Goal: Download file/media

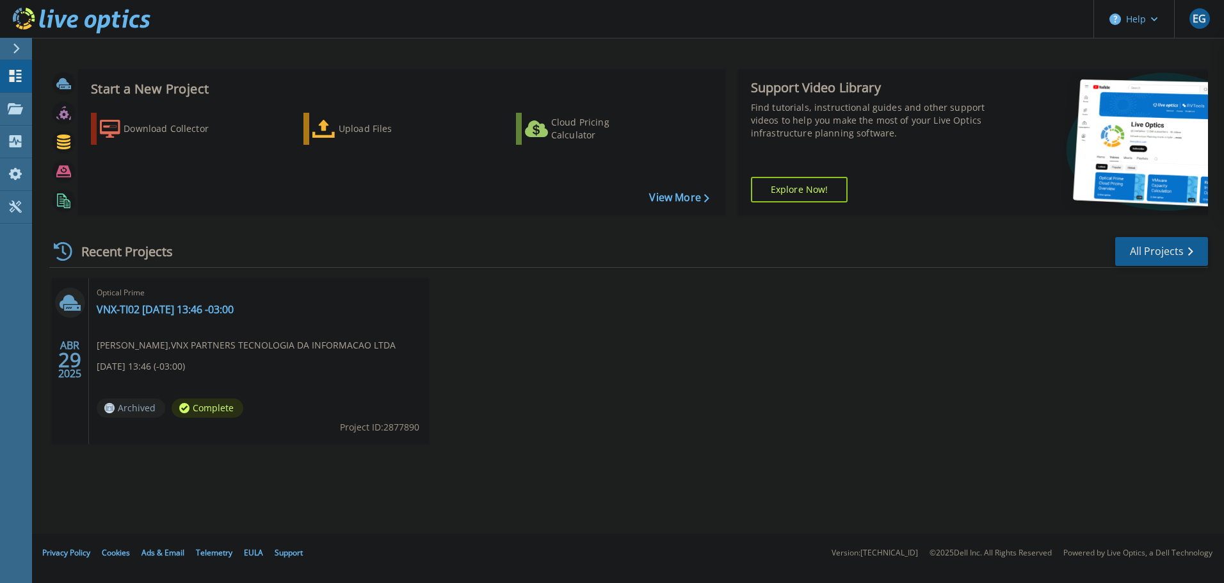
click at [757, 449] on div "ABR 29 2025 Optical Prime VNX-TI02 2025-04-29 13:46 -03:00 Eric Goularte , VNX …" at bounding box center [623, 373] width 1169 height 191
click at [65, 113] on p "Projects" at bounding box center [50, 109] width 34 height 33
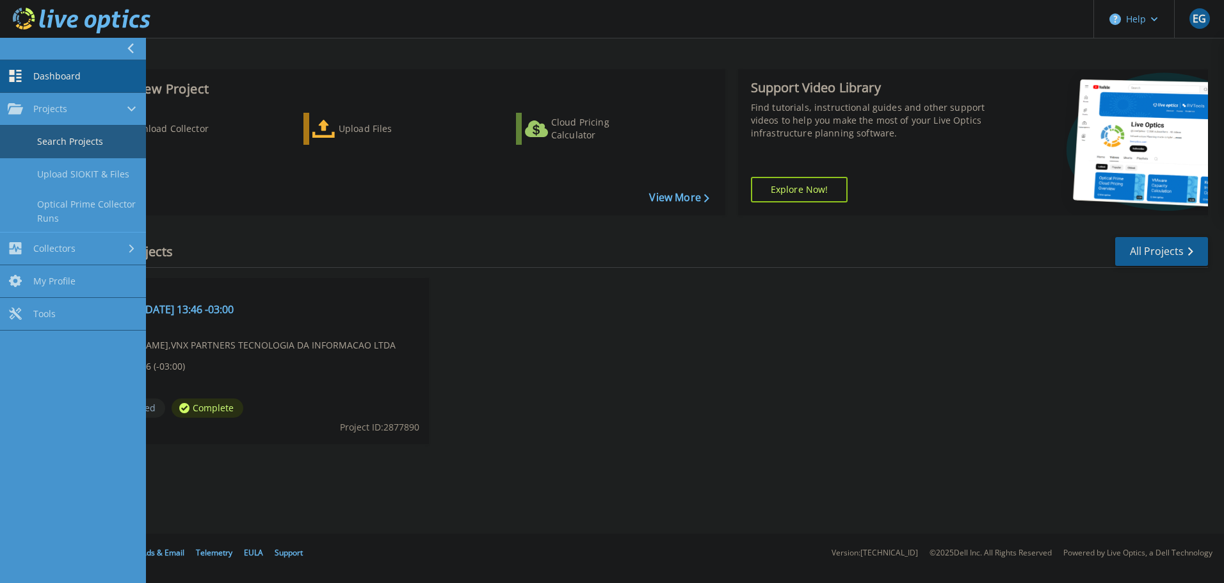
click at [101, 145] on link "Search Projects" at bounding box center [73, 141] width 146 height 33
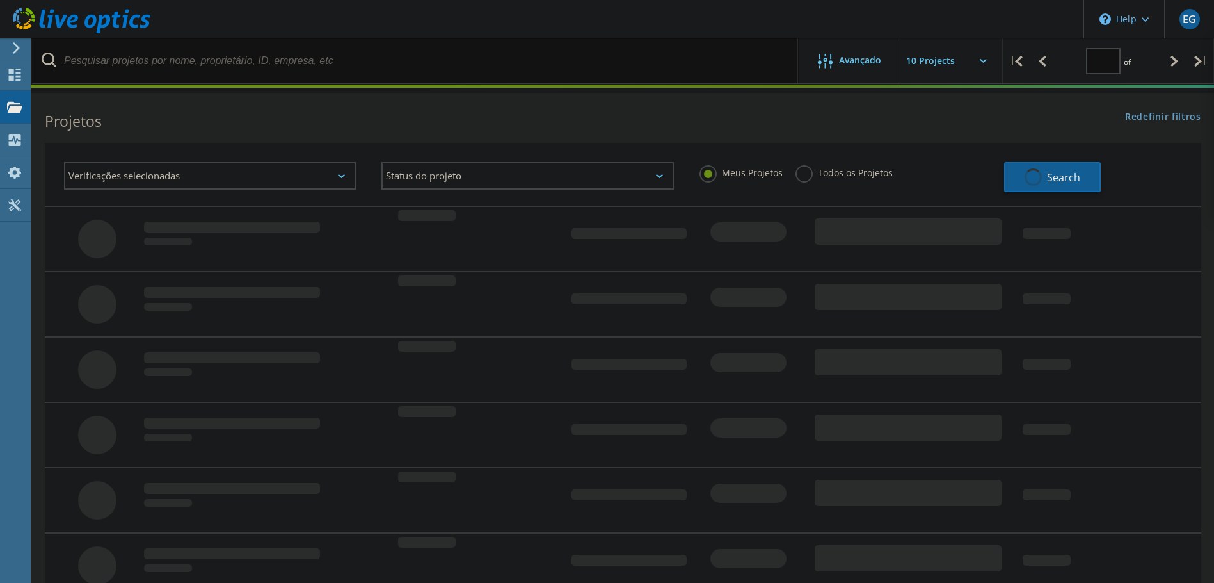
type input "1"
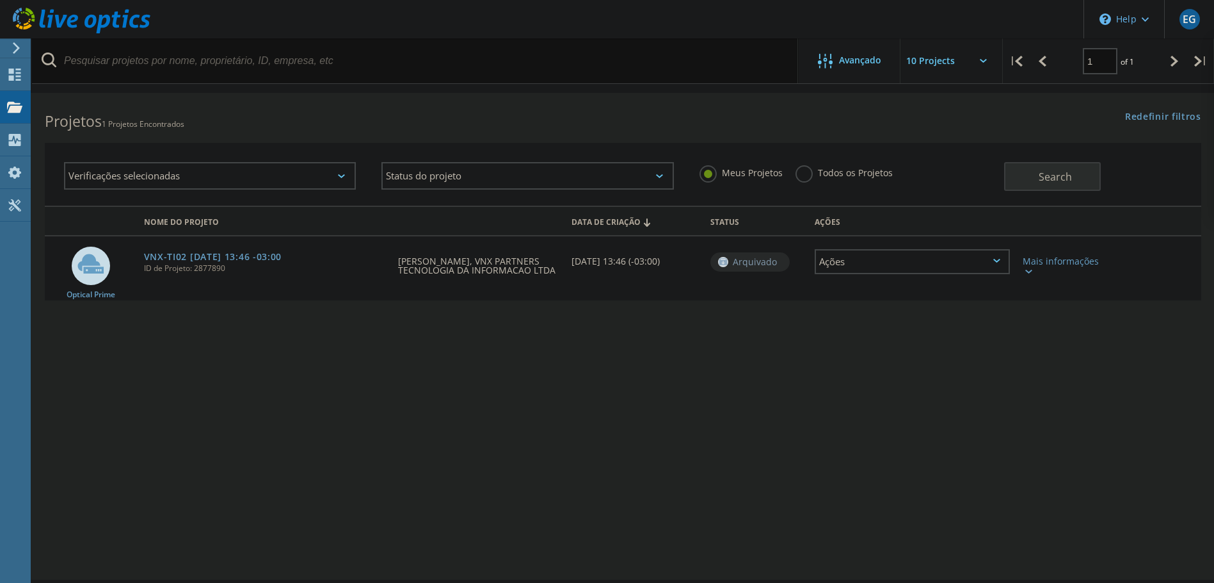
click at [341, 400] on div "Nome do Projeto Data de Criação Status Ações Optical Prime VNX-TI02 2025-04-29 …" at bounding box center [623, 371] width 1157 height 333
click at [63, 139] on div "Collectors" at bounding box center [64, 139] width 57 height 9
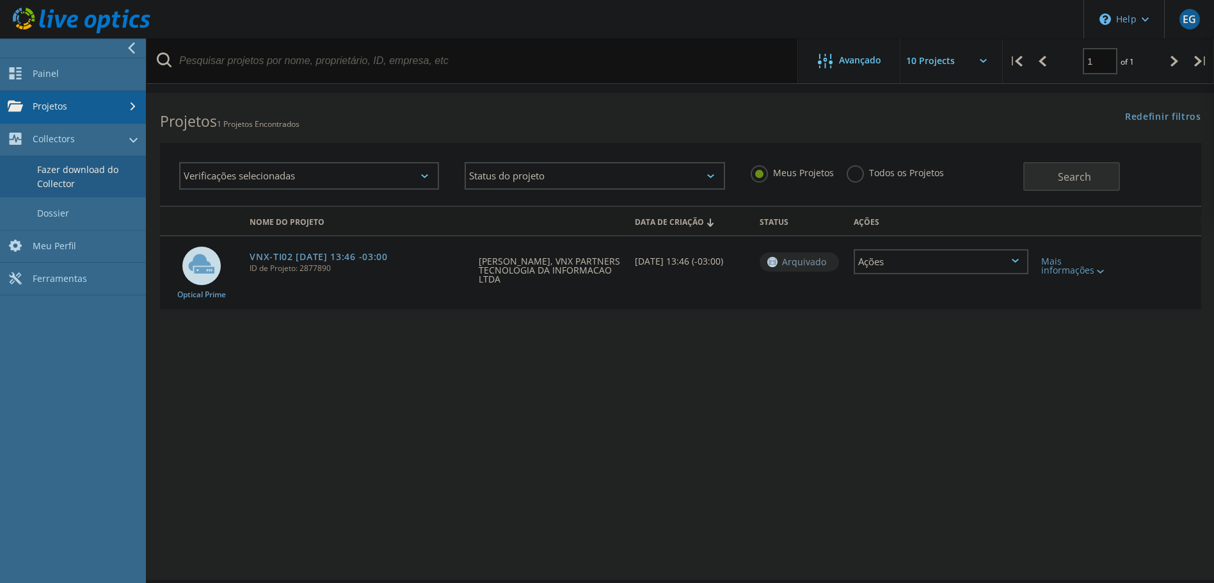
click at [109, 192] on link "Fazer download do Collector" at bounding box center [73, 176] width 146 height 41
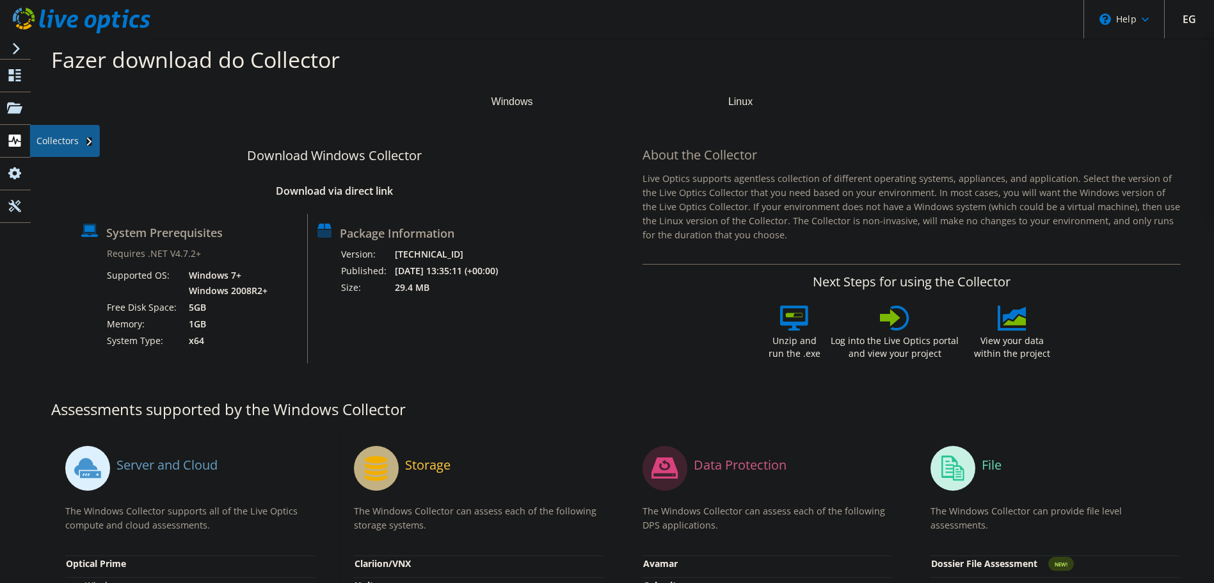
click at [20, 145] on use at bounding box center [15, 140] width 12 height 12
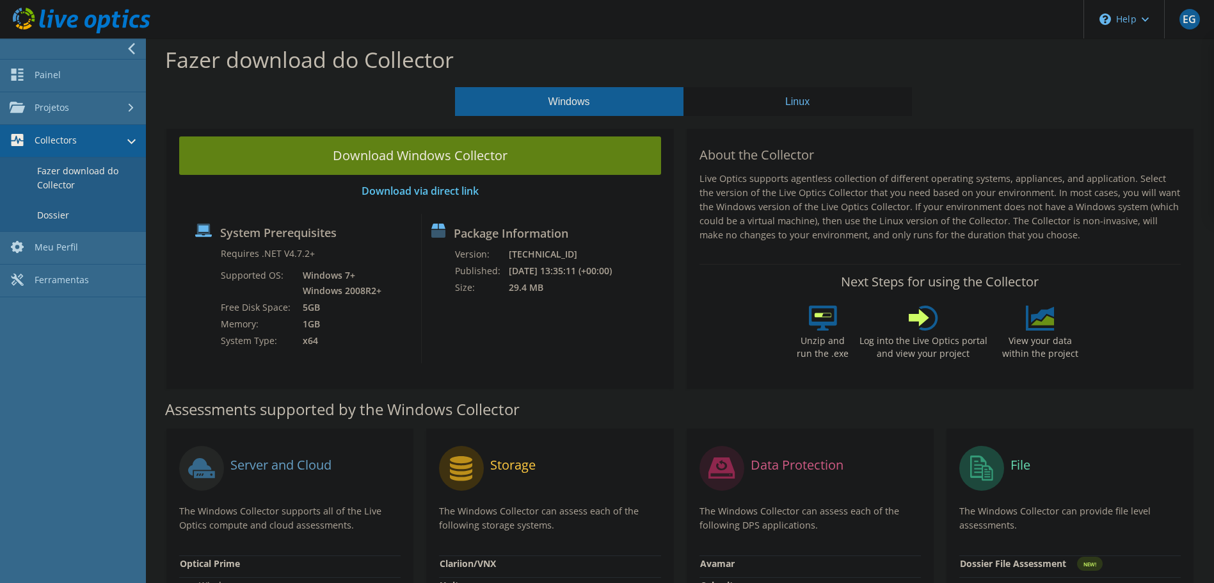
click at [64, 216] on link "Dossier" at bounding box center [73, 214] width 146 height 33
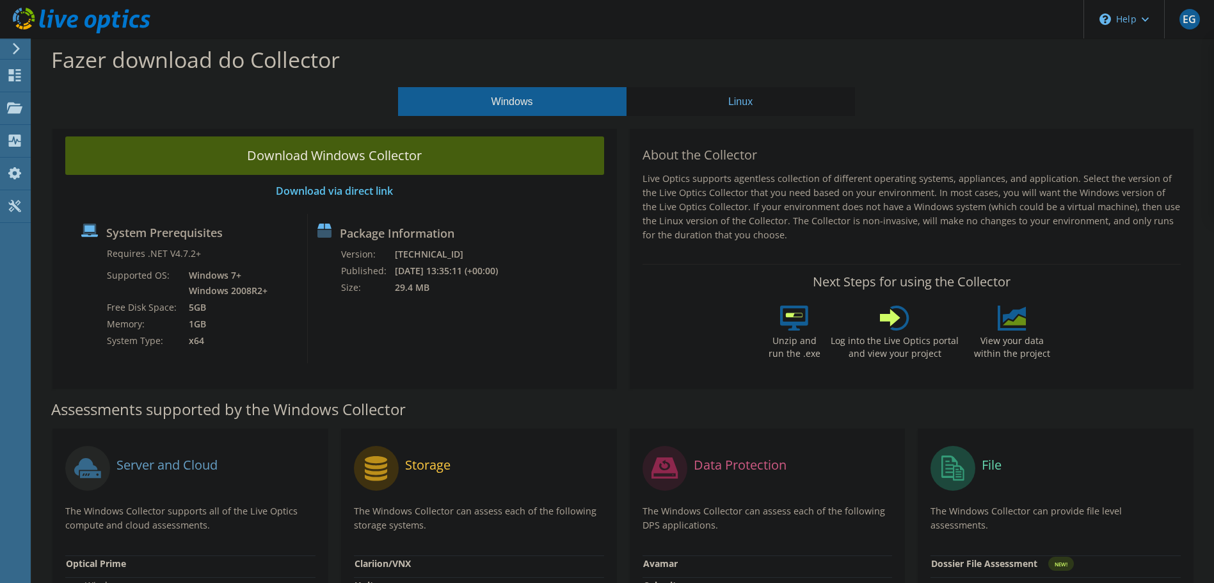
drag, startPoint x: 341, startPoint y: 157, endPoint x: 284, endPoint y: 149, distance: 57.5
click at [284, 149] on link "Download Windows Collector" at bounding box center [334, 155] width 539 height 38
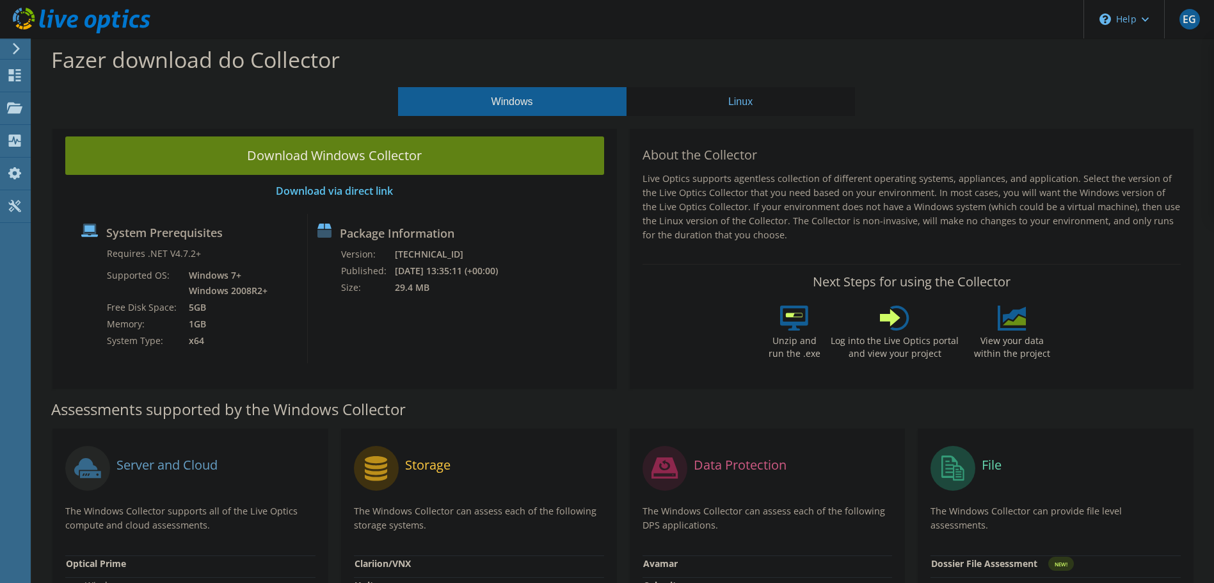
click at [268, 108] on div "Windows Linux" at bounding box center [626, 101] width 1163 height 29
click at [15, 138] on use at bounding box center [15, 140] width 12 height 12
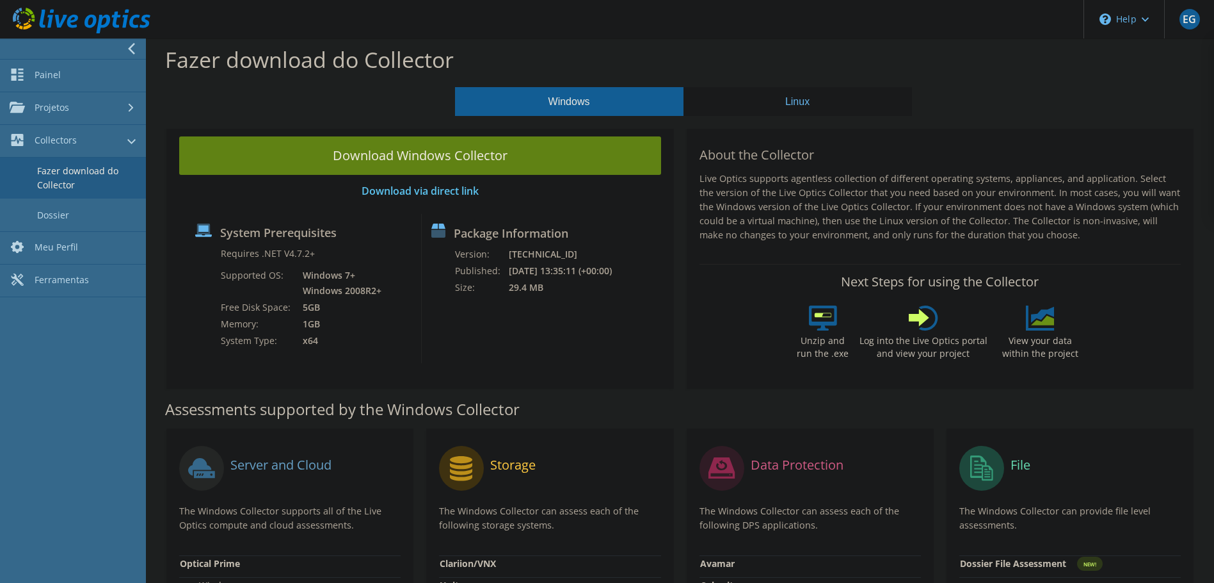
click at [71, 173] on link "Fazer download do Collector" at bounding box center [73, 177] width 146 height 41
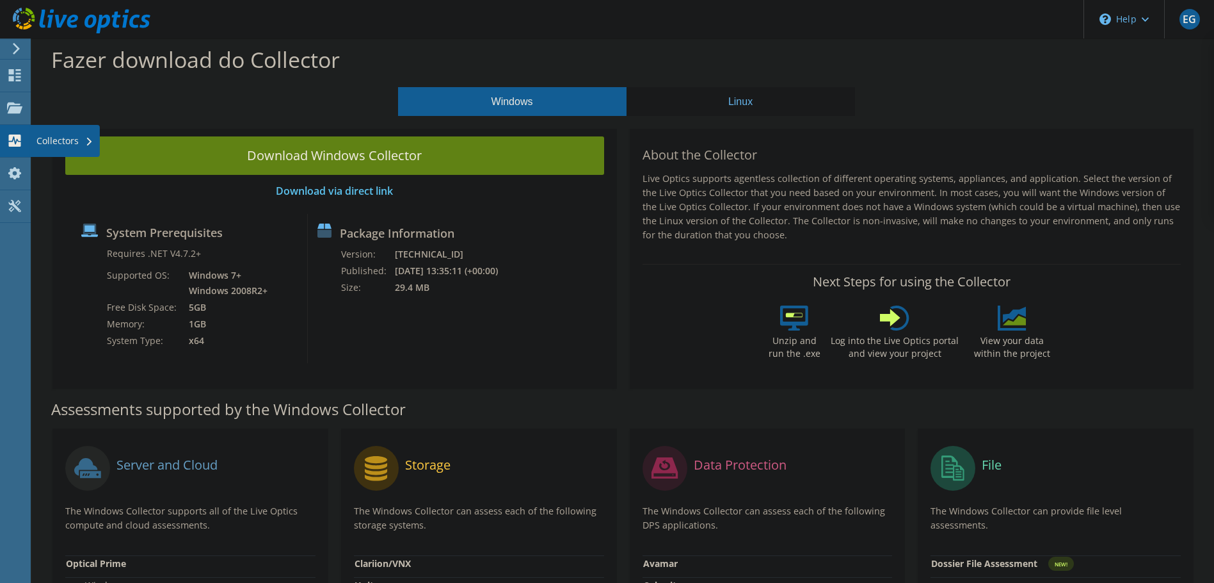
click at [21, 148] on div at bounding box center [14, 142] width 15 height 14
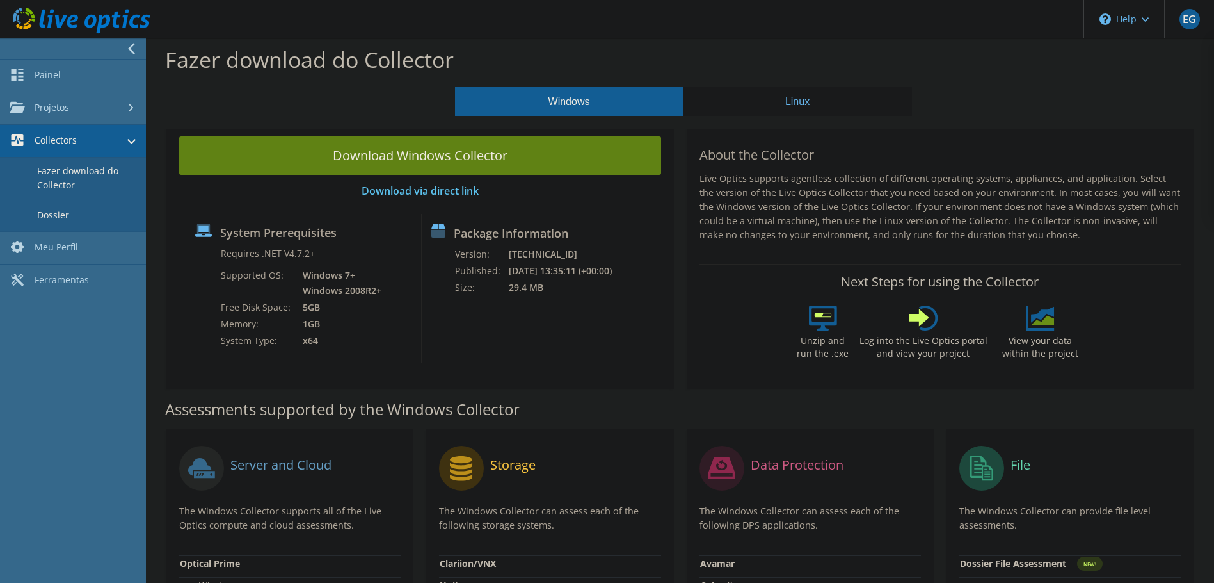
click at [75, 209] on link "Dossier" at bounding box center [73, 214] width 146 height 33
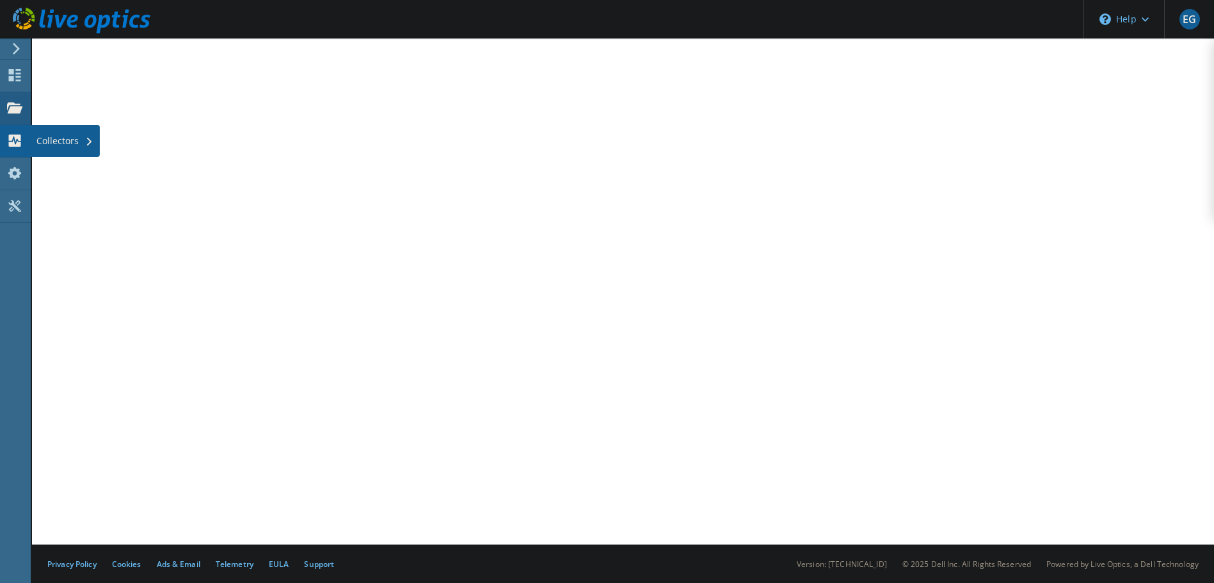
click at [17, 111] on use at bounding box center [14, 107] width 15 height 11
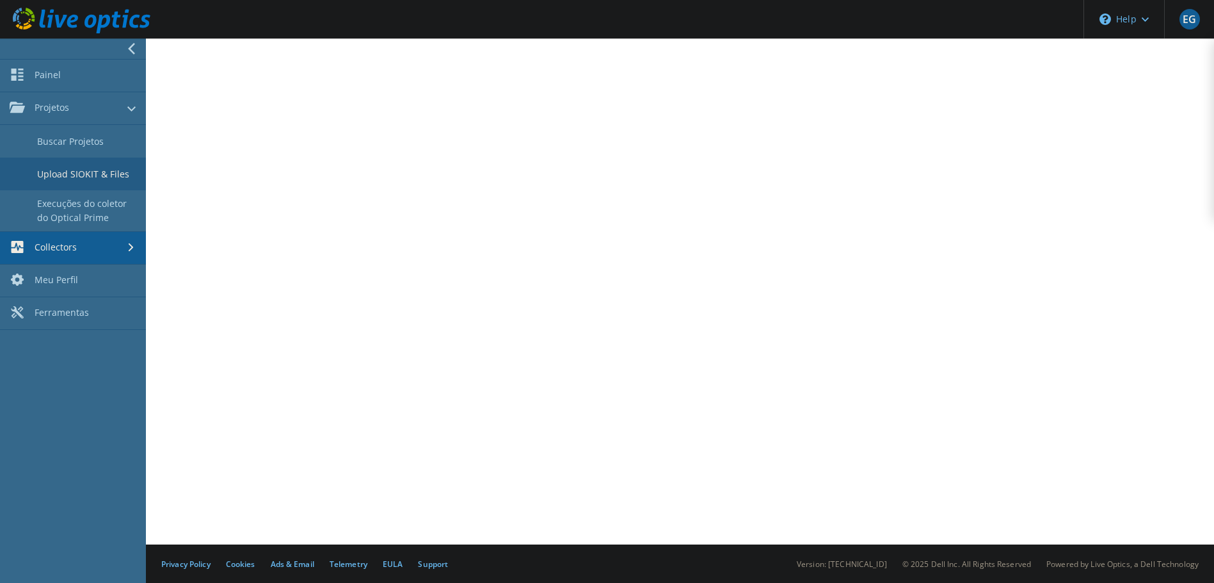
click at [86, 172] on link "Upload SIOKIT & Files" at bounding box center [73, 173] width 146 height 33
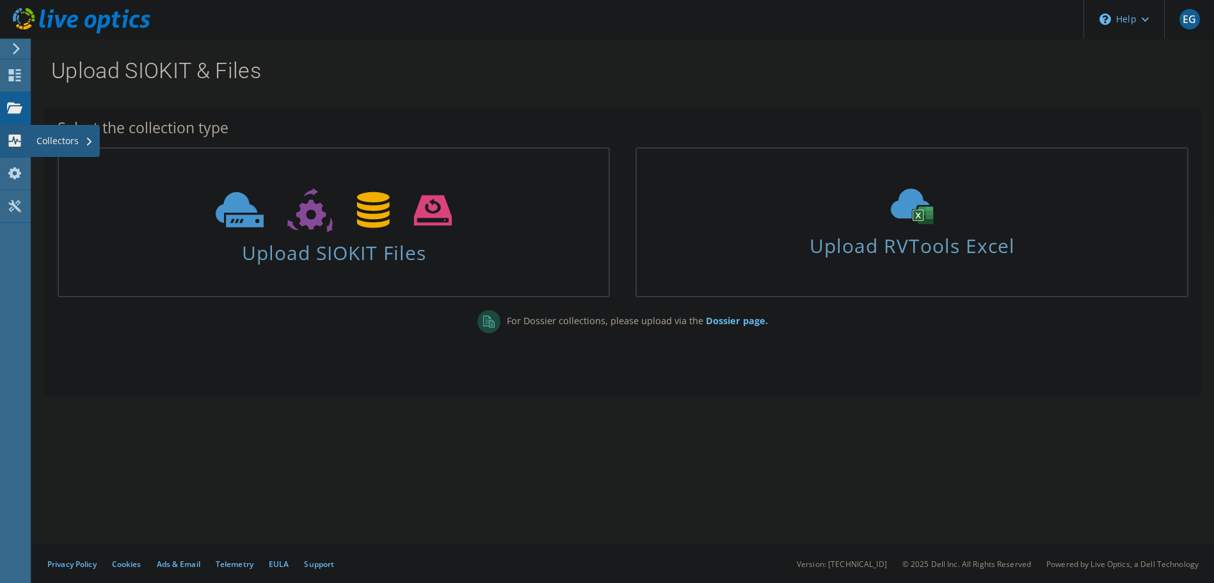
click at [44, 140] on div "Collectors" at bounding box center [65, 141] width 70 height 32
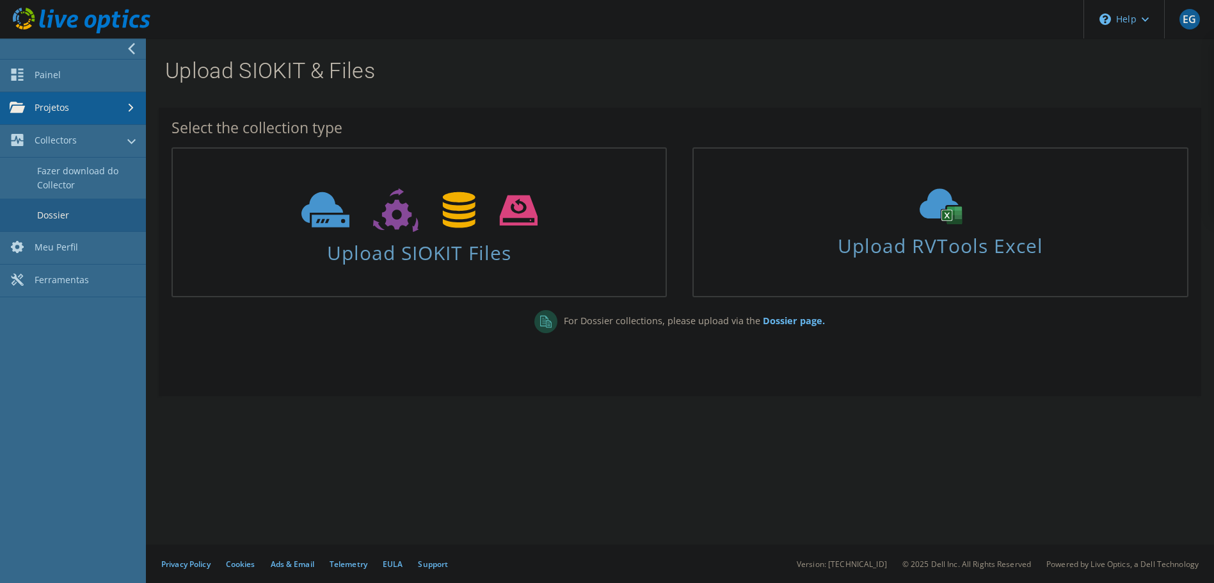
click at [55, 207] on link "Dossier" at bounding box center [73, 214] width 146 height 33
